Goal: Task Accomplishment & Management: Manage account settings

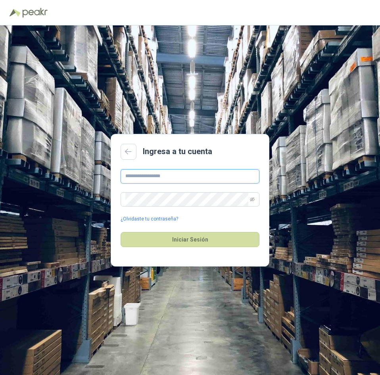
type input "**********"
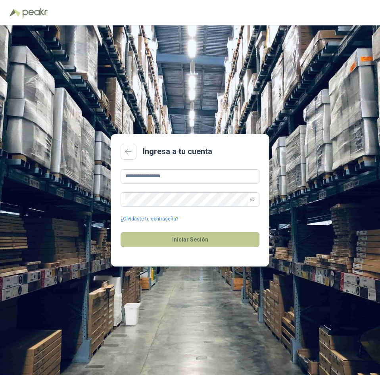
click at [233, 245] on button "Iniciar Sesión" at bounding box center [190, 239] width 139 height 15
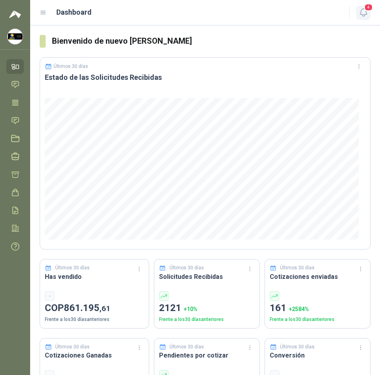
click at [365, 10] on button "4" at bounding box center [363, 13] width 14 height 14
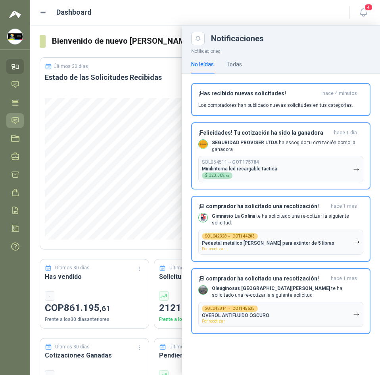
click at [9, 119] on link "Solicitudes" at bounding box center [14, 120] width 17 height 15
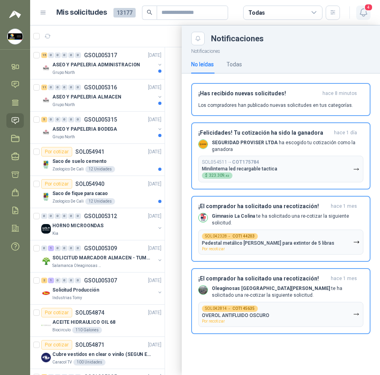
click at [369, 18] on button "4" at bounding box center [363, 13] width 14 height 14
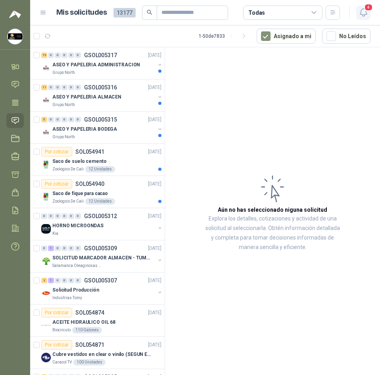
click at [360, 10] on icon "button" at bounding box center [364, 13] width 10 height 10
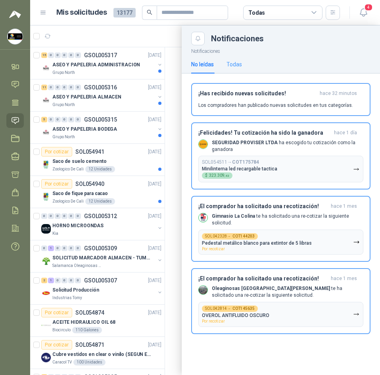
click at [231, 58] on div "Todas" at bounding box center [234, 64] width 15 height 18
